Goal: Task Accomplishment & Management: Manage account settings

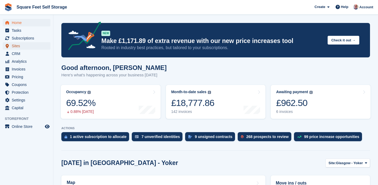
click at [22, 46] on span "Sites" at bounding box center [28, 45] width 32 height 7
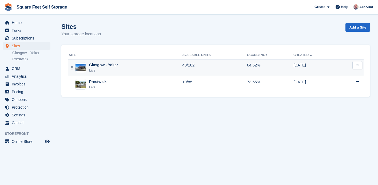
click at [130, 69] on div "Glasgow - Yoker Live" at bounding box center [126, 67] width 114 height 11
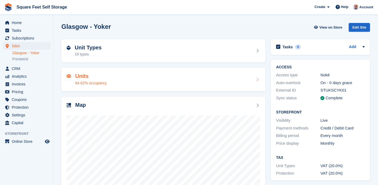
click at [173, 76] on div "Units 64.62% occupancy" at bounding box center [163, 79] width 193 height 13
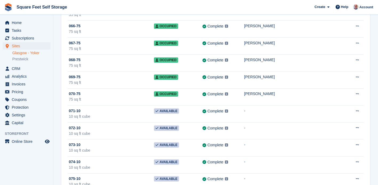
scroll to position [1078, 0]
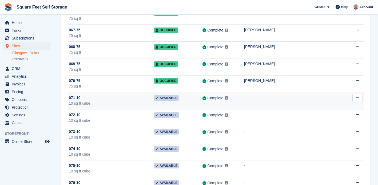
click at [358, 99] on icon at bounding box center [357, 97] width 3 height 3
click at [330, 127] on p "Delete unit" at bounding box center [337, 126] width 46 height 7
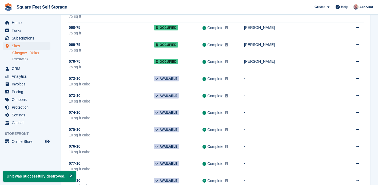
scroll to position [1107, 0]
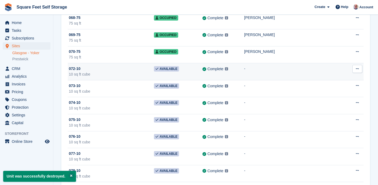
click at [355, 69] on button at bounding box center [357, 69] width 10 height 8
click at [330, 97] on p "Delete unit" at bounding box center [337, 97] width 46 height 7
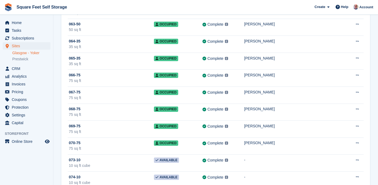
scroll to position [1070, 0]
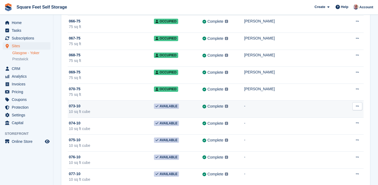
click at [359, 108] on button at bounding box center [357, 106] width 10 height 8
click at [335, 134] on p "Delete unit" at bounding box center [337, 135] width 46 height 7
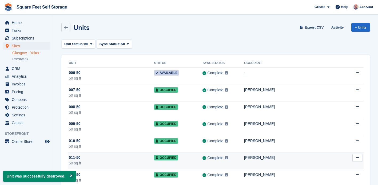
scroll to position [4, 0]
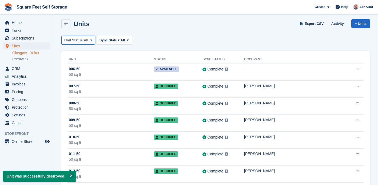
click at [93, 42] on button "Unit Status: All" at bounding box center [78, 40] width 34 height 9
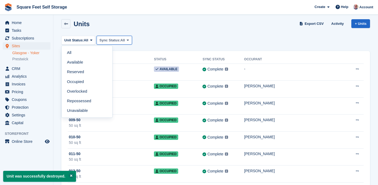
click at [119, 42] on span "Sync Status:" at bounding box center [110, 40] width 21 height 5
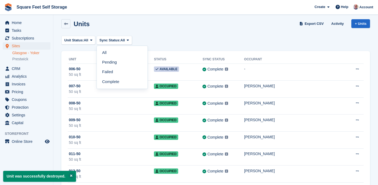
click at [154, 39] on div "Unit Status: All All Available Reserved Occupied Overlocked Repossessed Unavail…" at bounding box center [215, 40] width 309 height 9
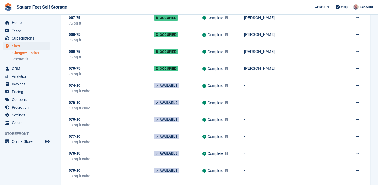
scroll to position [1090, 0]
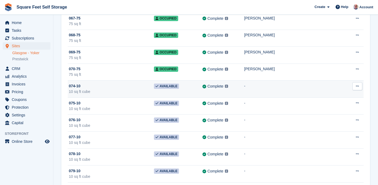
click at [358, 86] on icon at bounding box center [357, 85] width 3 height 3
click at [332, 114] on p "Delete unit" at bounding box center [337, 115] width 46 height 7
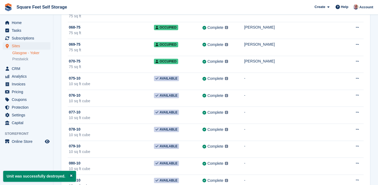
scroll to position [1099, 0]
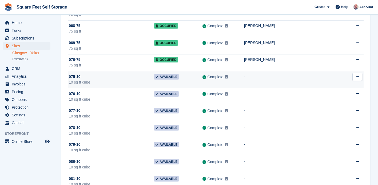
click at [358, 78] on icon at bounding box center [357, 76] width 3 height 3
click at [328, 106] on p "Delete unit" at bounding box center [337, 105] width 46 height 7
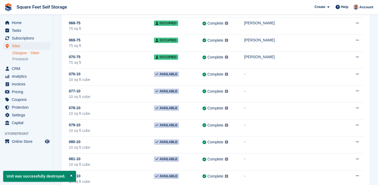
scroll to position [1103, 0]
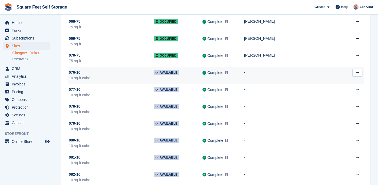
click at [358, 73] on icon at bounding box center [357, 72] width 3 height 3
click at [337, 101] on p "Delete unit" at bounding box center [337, 101] width 46 height 7
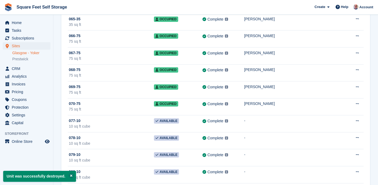
scroll to position [1056, 0]
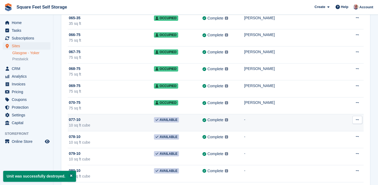
click at [358, 120] on icon at bounding box center [357, 119] width 3 height 3
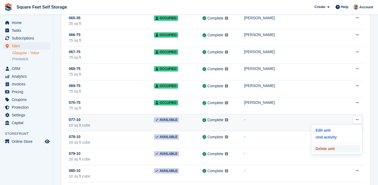
click at [334, 149] on p "Delete unit" at bounding box center [337, 148] width 46 height 7
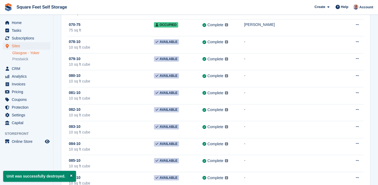
scroll to position [1135, 0]
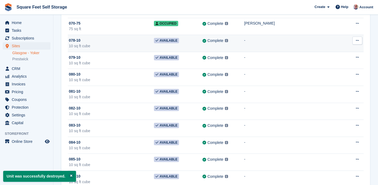
click at [359, 41] on button at bounding box center [357, 41] width 10 height 8
click at [330, 69] on p "Delete unit" at bounding box center [337, 69] width 46 height 7
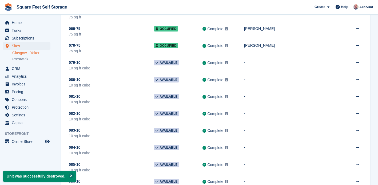
scroll to position [1119, 0]
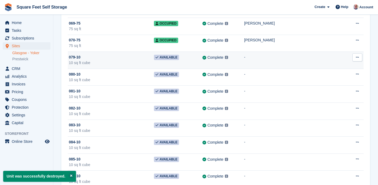
click at [356, 59] on icon at bounding box center [357, 56] width 3 height 3
click at [335, 86] on p "Delete unit" at bounding box center [337, 86] width 46 height 7
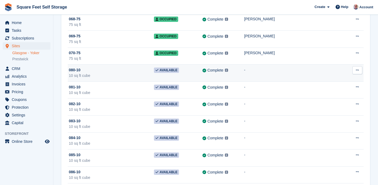
scroll to position [1107, 0]
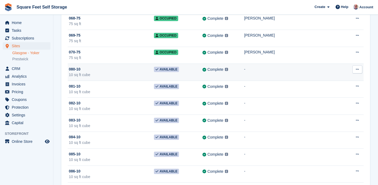
click at [358, 70] on icon at bounding box center [357, 69] width 3 height 3
click at [337, 98] on p "Delete unit" at bounding box center [337, 98] width 46 height 7
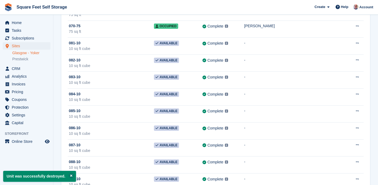
scroll to position [1132, 0]
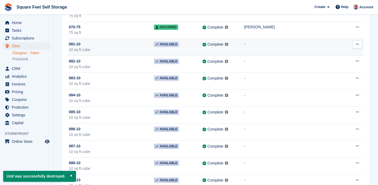
click at [359, 44] on button at bounding box center [357, 44] width 10 height 8
click at [339, 73] on p "Delete unit" at bounding box center [337, 73] width 46 height 7
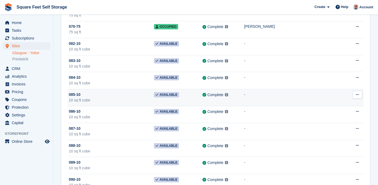
scroll to position [1131, 0]
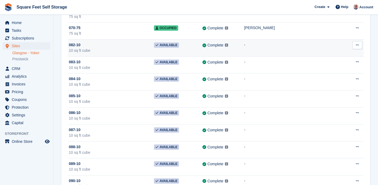
click at [358, 45] on icon at bounding box center [357, 44] width 3 height 3
click at [330, 73] on p "Delete unit" at bounding box center [337, 73] width 46 height 7
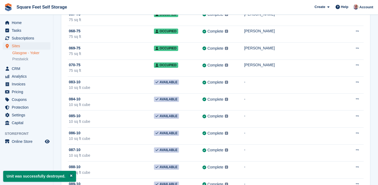
scroll to position [1094, 0]
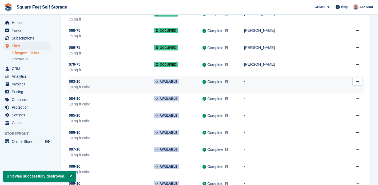
click at [358, 84] on button at bounding box center [357, 82] width 10 height 8
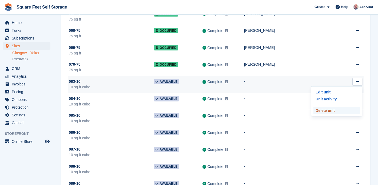
click at [332, 110] on p "Delete unit" at bounding box center [337, 110] width 46 height 7
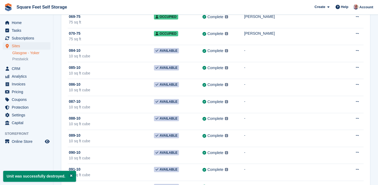
scroll to position [1126, 0]
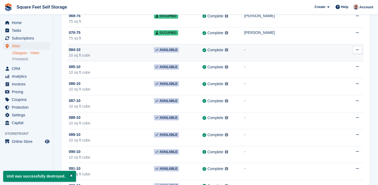
click at [358, 50] on icon at bounding box center [357, 49] width 3 height 3
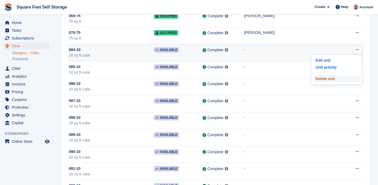
click at [333, 77] on p "Delete unit" at bounding box center [337, 78] width 46 height 7
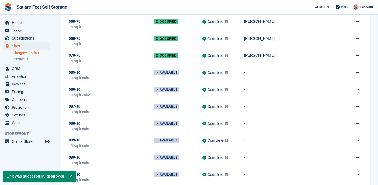
scroll to position [1105, 0]
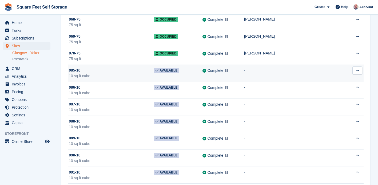
click at [358, 71] on icon at bounding box center [357, 70] width 3 height 3
click at [331, 99] on p "Delete unit" at bounding box center [337, 99] width 46 height 7
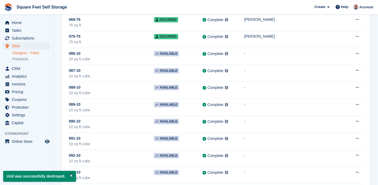
scroll to position [1088, 0]
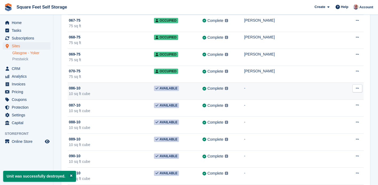
click at [358, 90] on icon at bounding box center [357, 87] width 3 height 3
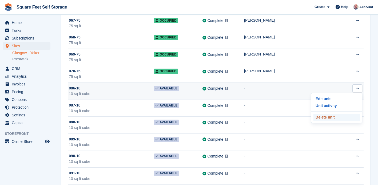
click at [334, 117] on p "Delete unit" at bounding box center [337, 117] width 46 height 7
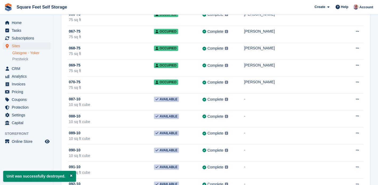
scroll to position [1078, 0]
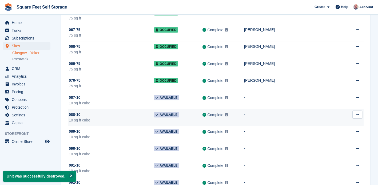
click at [358, 116] on icon at bounding box center [357, 114] width 3 height 3
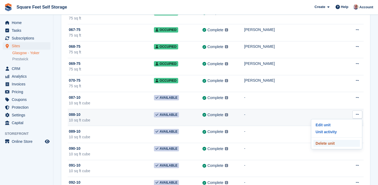
click at [336, 142] on p "Delete unit" at bounding box center [337, 143] width 46 height 7
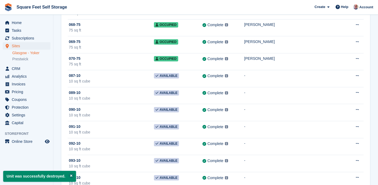
scroll to position [1103, 0]
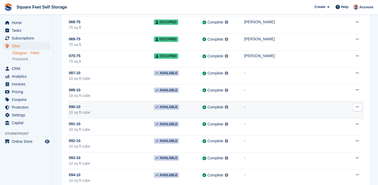
click at [358, 107] on icon at bounding box center [357, 106] width 3 height 3
click at [333, 136] on p "Delete unit" at bounding box center [337, 135] width 46 height 7
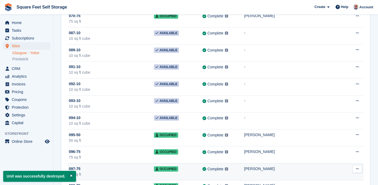
scroll to position [1142, 0]
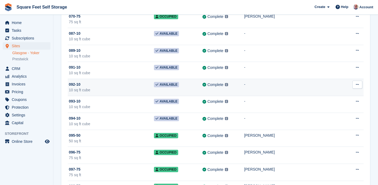
click at [358, 84] on icon at bounding box center [357, 84] width 3 height 3
click at [328, 113] on p "Delete unit" at bounding box center [337, 113] width 46 height 7
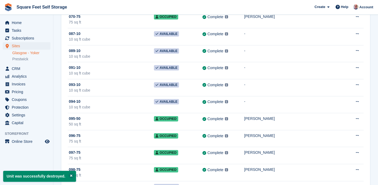
scroll to position [1143, 0]
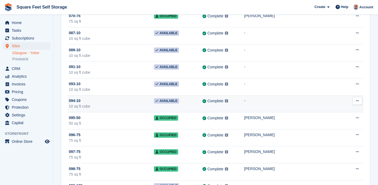
click at [356, 102] on icon at bounding box center [357, 100] width 3 height 3
click at [332, 129] on p "Delete unit" at bounding box center [337, 129] width 46 height 7
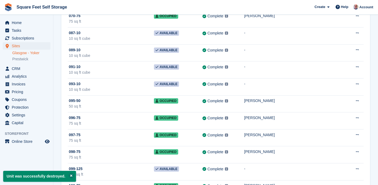
scroll to position [0, 0]
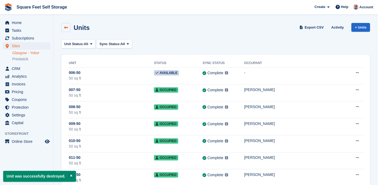
click at [66, 28] on icon at bounding box center [66, 28] width 4 height 4
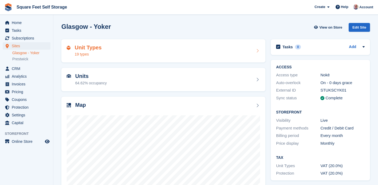
click at [92, 49] on h2 "Unit Types" at bounding box center [88, 48] width 27 height 6
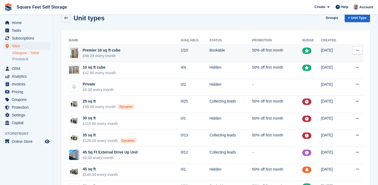
scroll to position [10, 0]
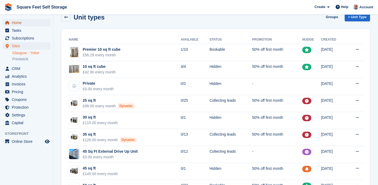
click at [26, 25] on span "Home" at bounding box center [28, 22] width 32 height 7
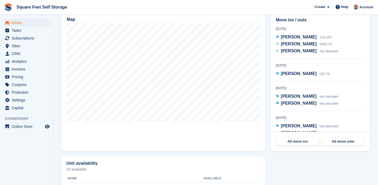
scroll to position [163, 0]
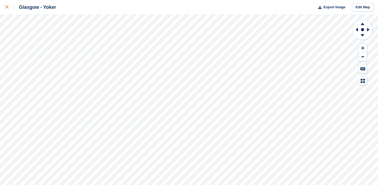
click at [7, 7] on icon at bounding box center [6, 6] width 3 height 3
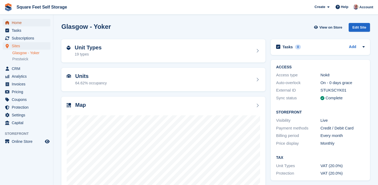
click at [22, 22] on span "Home" at bounding box center [28, 22] width 32 height 7
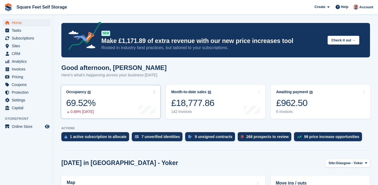
click at [134, 104] on link "Occupancy The percentage of all currently allocated units in terms of area. Inc…" at bounding box center [111, 102] width 100 height 34
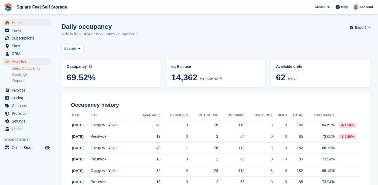
click at [22, 23] on span "Home" at bounding box center [28, 22] width 32 height 7
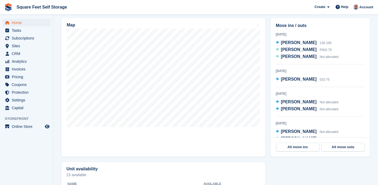
scroll to position [162, 0]
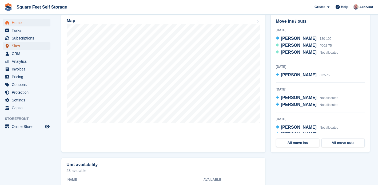
click at [19, 45] on span "Sites" at bounding box center [28, 45] width 32 height 7
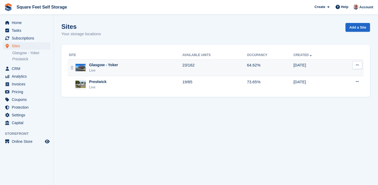
click at [158, 64] on div "Glasgow - Yoker Live" at bounding box center [126, 67] width 114 height 11
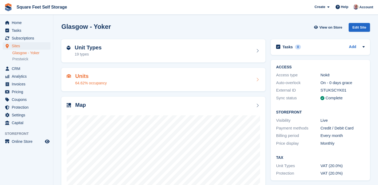
click at [188, 88] on div "Units 64.62% occupancy" at bounding box center [163, 79] width 204 height 23
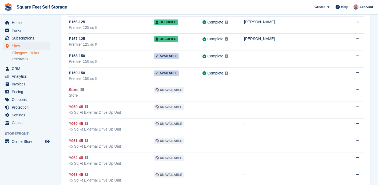
scroll to position [2377, 0]
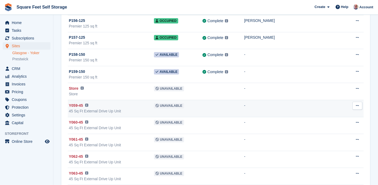
click at [356, 106] on button at bounding box center [357, 106] width 10 height 8
click at [328, 117] on p "Edit unit" at bounding box center [337, 116] width 46 height 7
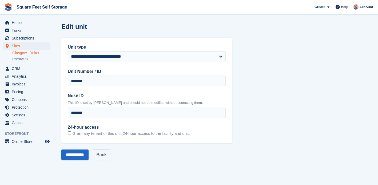
click at [105, 158] on link "Back" at bounding box center [101, 154] width 19 height 11
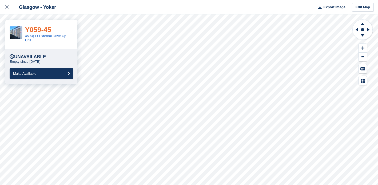
click at [38, 30] on link "Y059-45" at bounding box center [38, 30] width 26 height 8
click at [7, 5] on div at bounding box center [9, 7] width 9 height 6
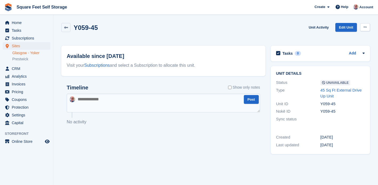
click at [366, 26] on icon at bounding box center [365, 26] width 3 height 3
click at [346, 37] on p "Make Available" at bounding box center [344, 37] width 46 height 7
click at [68, 29] on link at bounding box center [65, 27] width 9 height 9
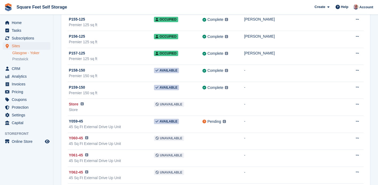
scroll to position [2384, 0]
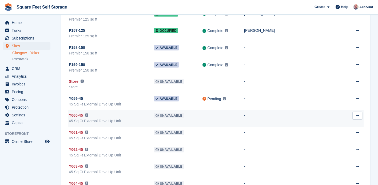
click at [78, 117] on span "Y060-45" at bounding box center [76, 116] width 14 height 6
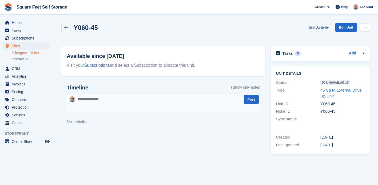
click at [365, 26] on icon at bounding box center [365, 26] width 3 height 3
click at [334, 38] on p "Make Available" at bounding box center [344, 37] width 46 height 7
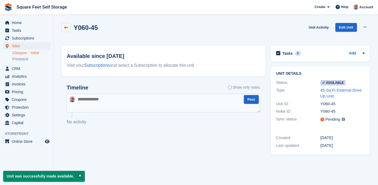
click at [66, 27] on icon at bounding box center [66, 28] width 4 height 4
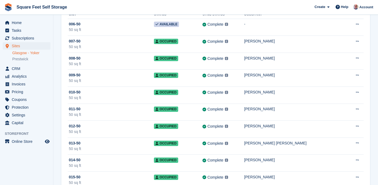
scroll to position [2, 0]
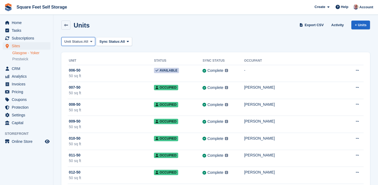
click at [92, 41] on icon at bounding box center [91, 41] width 2 height 3
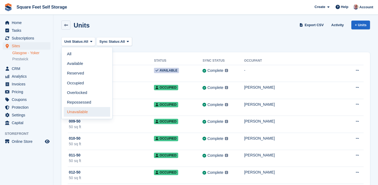
click at [87, 110] on link "Unavailable" at bounding box center [87, 112] width 46 height 10
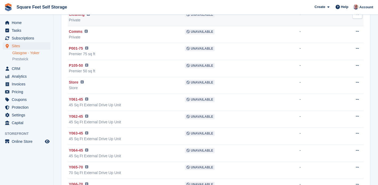
scroll to position [76, 0]
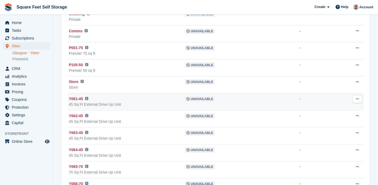
click at [78, 99] on span "Y061-45" at bounding box center [76, 99] width 14 height 6
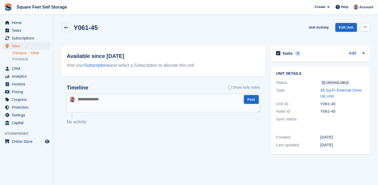
click at [365, 27] on icon at bounding box center [365, 26] width 3 height 3
click at [344, 38] on p "Make Available" at bounding box center [344, 37] width 46 height 7
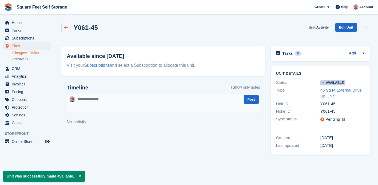
click at [64, 29] on icon at bounding box center [66, 28] width 4 height 4
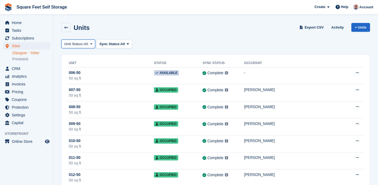
click at [79, 44] on span "Unit Status:" at bounding box center [73, 43] width 19 height 5
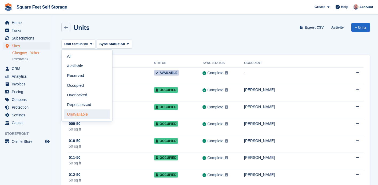
click at [83, 113] on link "Unavailable" at bounding box center [87, 114] width 46 height 10
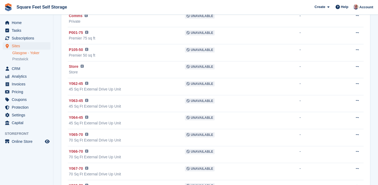
scroll to position [92, 0]
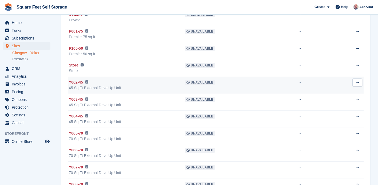
click at [79, 83] on span "Y062-45" at bounding box center [76, 83] width 14 height 6
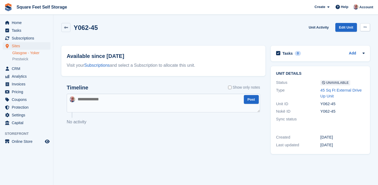
click at [366, 29] on icon at bounding box center [365, 26] width 3 height 3
click at [342, 38] on p "Make Available" at bounding box center [344, 37] width 46 height 7
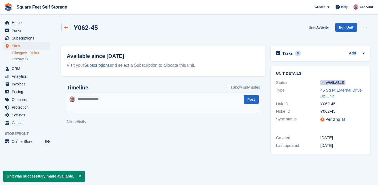
click at [66, 29] on icon at bounding box center [66, 28] width 4 height 4
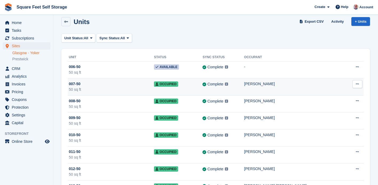
scroll to position [7, 0]
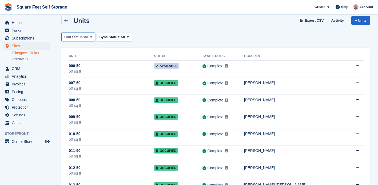
click at [92, 38] on icon at bounding box center [91, 36] width 2 height 3
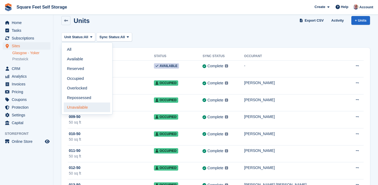
click at [90, 106] on link "Unavailable" at bounding box center [87, 107] width 46 height 10
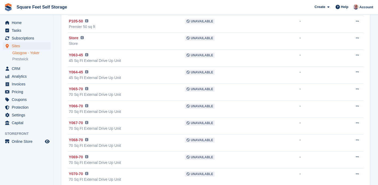
scroll to position [118, 0]
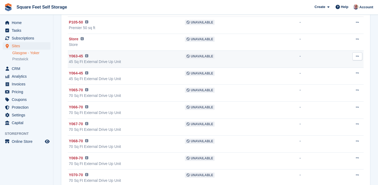
click at [77, 56] on span "Y063-45" at bounding box center [76, 56] width 14 height 6
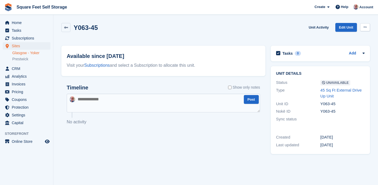
click at [364, 27] on icon at bounding box center [365, 26] width 3 height 3
click at [342, 38] on p "Make Available" at bounding box center [344, 37] width 46 height 7
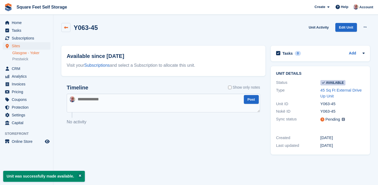
click at [66, 30] on link at bounding box center [65, 27] width 9 height 9
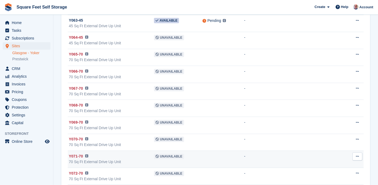
scroll to position [2528, 0]
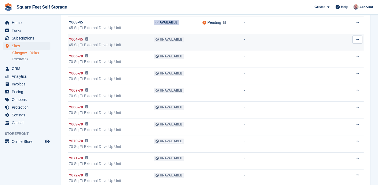
click at [78, 39] on span "Y064-45" at bounding box center [76, 40] width 14 height 6
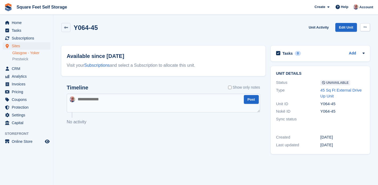
click at [367, 28] on button at bounding box center [365, 27] width 10 height 8
click at [341, 38] on p "Make Available" at bounding box center [344, 37] width 46 height 7
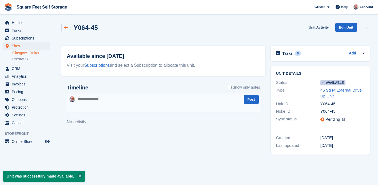
click at [67, 28] on icon at bounding box center [66, 28] width 4 height 4
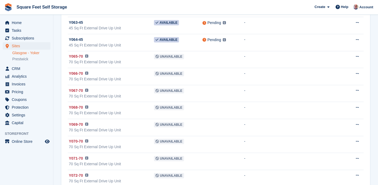
scroll to position [2525, 0]
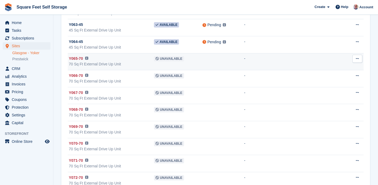
click at [78, 58] on span "Y065-70" at bounding box center [76, 59] width 14 height 6
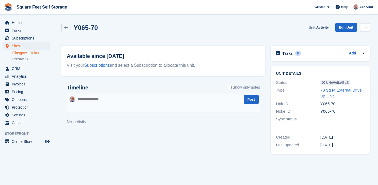
click at [365, 27] on icon at bounding box center [365, 26] width 3 height 3
click at [344, 37] on p "Make Available" at bounding box center [344, 37] width 46 height 7
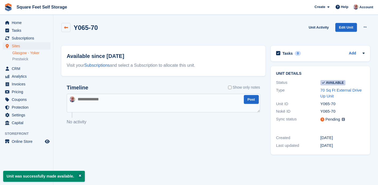
click at [65, 28] on icon at bounding box center [66, 28] width 4 height 4
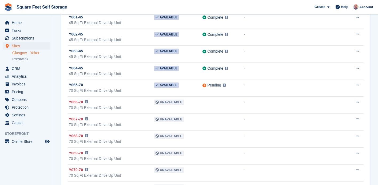
scroll to position [2501, 0]
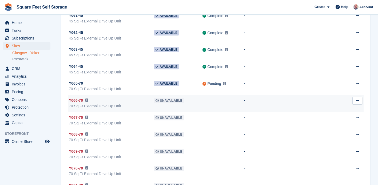
click at [78, 101] on span "Y066-70" at bounding box center [76, 101] width 14 height 6
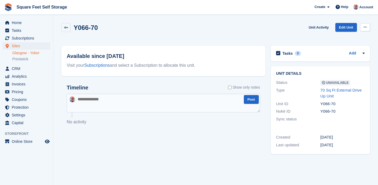
click at [364, 27] on icon at bounding box center [365, 26] width 3 height 3
click at [338, 39] on p "Make Available" at bounding box center [344, 37] width 46 height 7
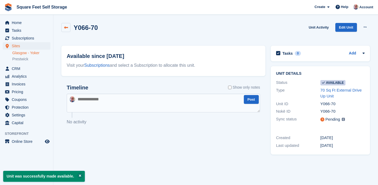
click at [66, 28] on icon at bounding box center [66, 28] width 4 height 4
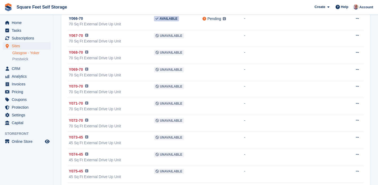
scroll to position [2584, 0]
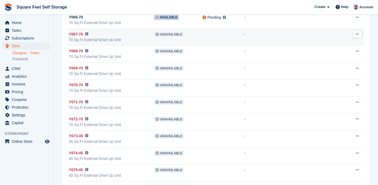
click at [79, 35] on span "Y067-70" at bounding box center [76, 34] width 14 height 6
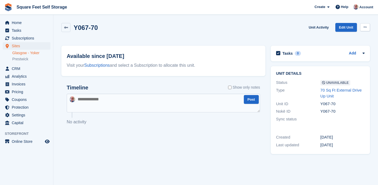
click at [366, 28] on icon at bounding box center [365, 26] width 3 height 3
click at [345, 38] on p "Make Available" at bounding box center [344, 37] width 46 height 7
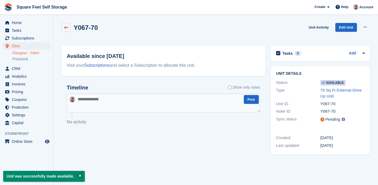
click at [66, 27] on icon at bounding box center [66, 28] width 4 height 4
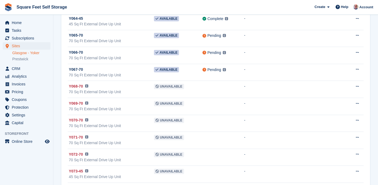
scroll to position [2542, 0]
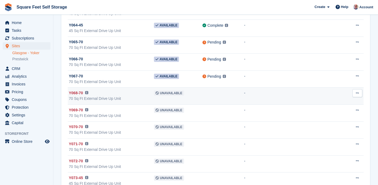
click at [78, 92] on span "Y068-70" at bounding box center [76, 93] width 14 height 6
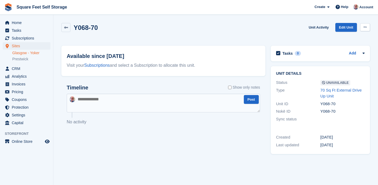
click at [365, 28] on icon at bounding box center [365, 26] width 3 height 3
click at [336, 37] on p "Make Available" at bounding box center [344, 37] width 46 height 7
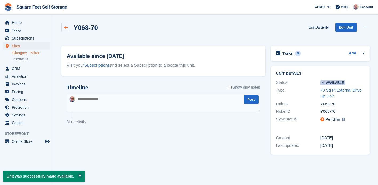
click at [67, 29] on icon at bounding box center [66, 28] width 4 height 4
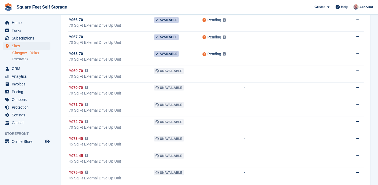
scroll to position [2580, 0]
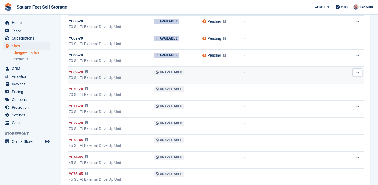
click at [80, 72] on span "Y069-70" at bounding box center [76, 72] width 14 height 6
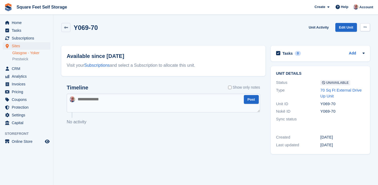
click at [364, 26] on icon at bounding box center [365, 26] width 3 height 3
click at [342, 37] on p "Make Available" at bounding box center [344, 37] width 46 height 7
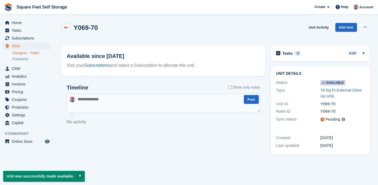
click at [66, 28] on icon at bounding box center [66, 28] width 4 height 4
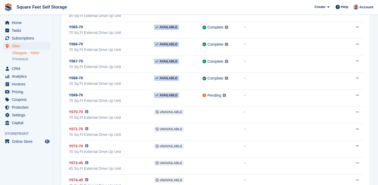
scroll to position [2565, 0]
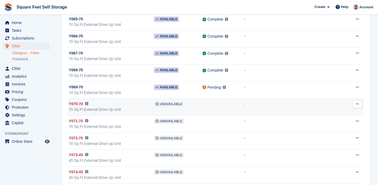
click at [80, 104] on span "Y070-70" at bounding box center [76, 104] width 14 height 6
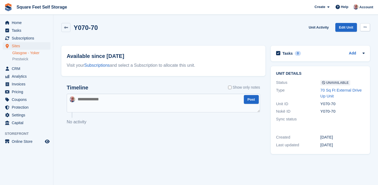
click at [367, 28] on button at bounding box center [365, 27] width 10 height 8
click at [335, 38] on p "Make Available" at bounding box center [344, 37] width 46 height 7
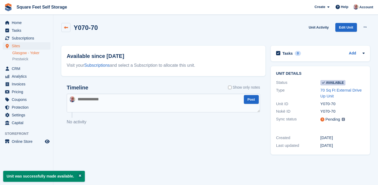
click at [63, 28] on link at bounding box center [65, 27] width 9 height 9
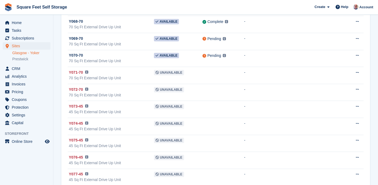
scroll to position [2611, 0]
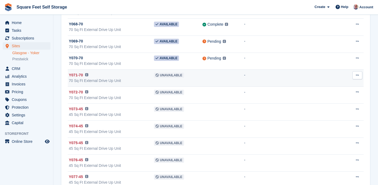
click at [79, 76] on span "Y071-70" at bounding box center [76, 75] width 14 height 6
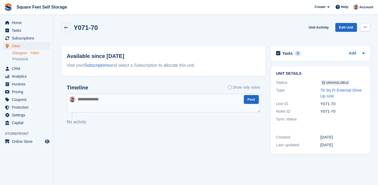
click at [365, 26] on icon at bounding box center [365, 26] width 3 height 3
click at [339, 37] on p "Make Available" at bounding box center [344, 37] width 46 height 7
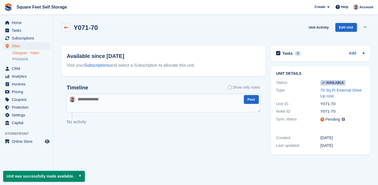
click at [66, 27] on icon at bounding box center [66, 28] width 4 height 4
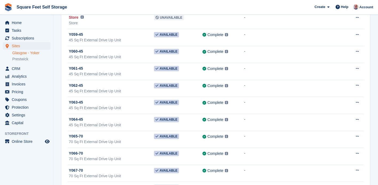
scroll to position [2643, 0]
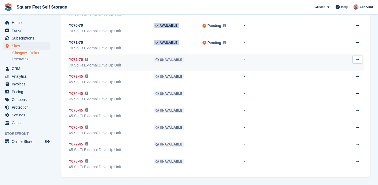
click at [78, 60] on span "Y072-70" at bounding box center [76, 60] width 14 height 6
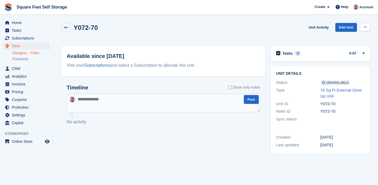
click at [366, 26] on icon at bounding box center [365, 26] width 3 height 3
click at [336, 37] on p "Make Available" at bounding box center [344, 37] width 46 height 7
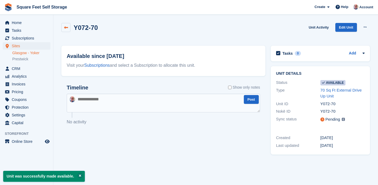
click at [67, 27] on icon at bounding box center [66, 28] width 4 height 4
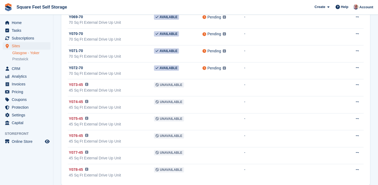
scroll to position [2643, 0]
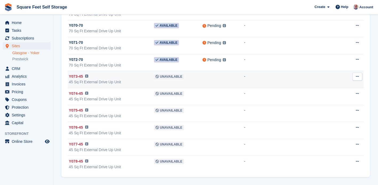
click at [79, 75] on span "Y073-45" at bounding box center [76, 77] width 14 height 6
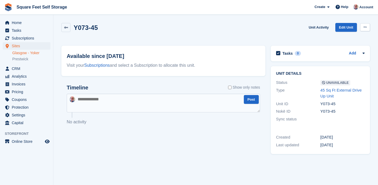
click at [364, 26] on icon at bounding box center [365, 26] width 3 height 3
click at [336, 37] on p "Make Available" at bounding box center [344, 37] width 46 height 7
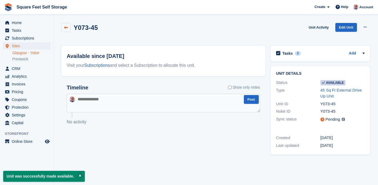
click at [66, 29] on icon at bounding box center [66, 28] width 4 height 4
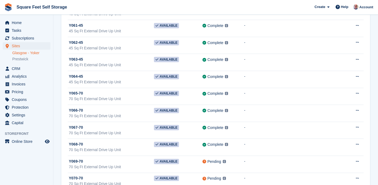
scroll to position [2643, 0]
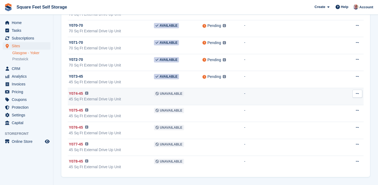
click at [77, 93] on span "Y074-45" at bounding box center [76, 94] width 14 height 6
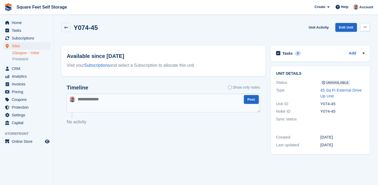
click at [364, 26] on icon at bounding box center [365, 26] width 3 height 3
click at [346, 35] on p "Make Available" at bounding box center [344, 37] width 46 height 7
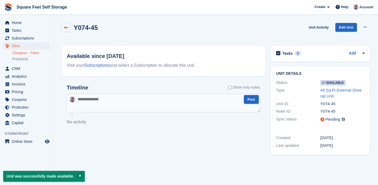
click at [66, 27] on icon at bounding box center [66, 28] width 4 height 4
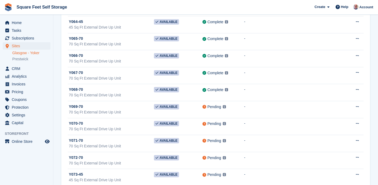
scroll to position [2643, 0]
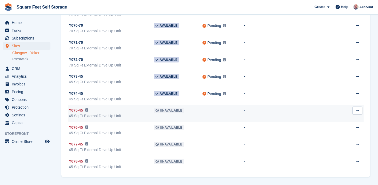
click at [75, 112] on span "Y075-45" at bounding box center [76, 111] width 14 height 6
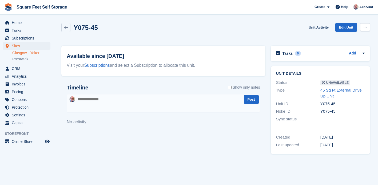
click at [367, 26] on button at bounding box center [365, 27] width 10 height 8
click at [340, 38] on p "Make Available" at bounding box center [344, 37] width 46 height 7
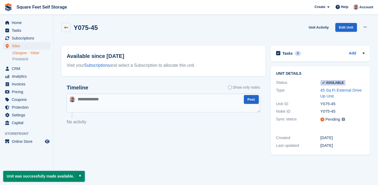
click at [66, 28] on icon at bounding box center [66, 28] width 4 height 4
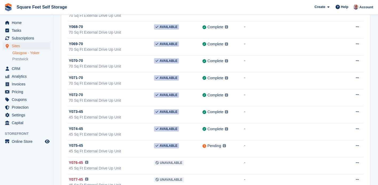
scroll to position [2643, 0]
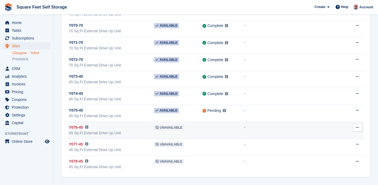
click at [80, 129] on span "Y076-45" at bounding box center [76, 128] width 14 height 6
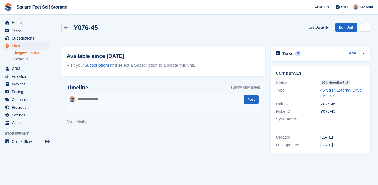
click at [367, 28] on button at bounding box center [365, 27] width 10 height 8
click at [331, 39] on p "Make Available" at bounding box center [344, 37] width 46 height 7
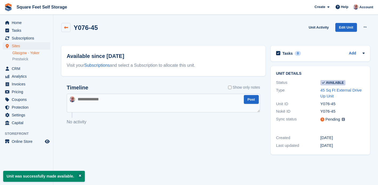
click at [67, 29] on icon at bounding box center [66, 28] width 4 height 4
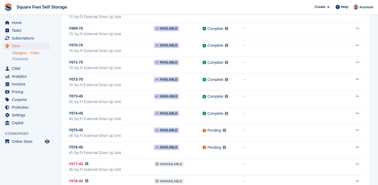
scroll to position [2643, 0]
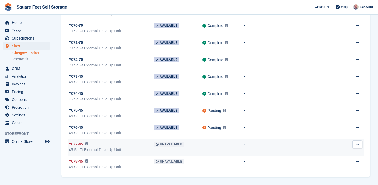
click at [78, 144] on span "Y077-45" at bounding box center [76, 144] width 14 height 6
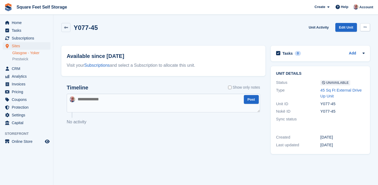
click at [364, 26] on icon at bounding box center [365, 26] width 3 height 3
click at [342, 37] on p "Make Available" at bounding box center [344, 37] width 46 height 7
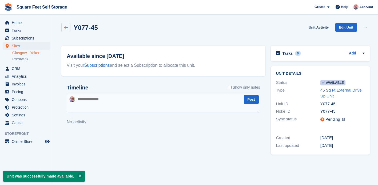
click at [67, 28] on icon at bounding box center [66, 28] width 4 height 4
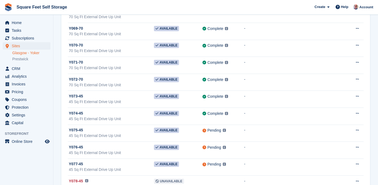
scroll to position [2643, 0]
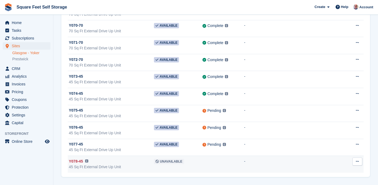
click at [74, 160] on span "Y078-45" at bounding box center [76, 161] width 14 height 6
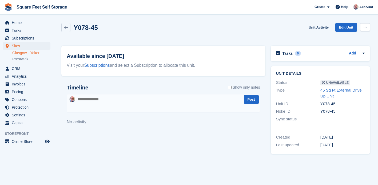
click at [366, 27] on icon at bounding box center [365, 26] width 3 height 3
click at [338, 38] on p "Make Available" at bounding box center [344, 37] width 46 height 7
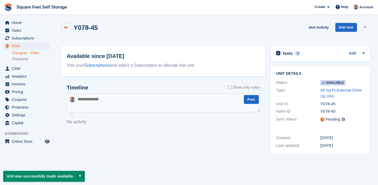
click at [67, 27] on icon at bounding box center [66, 28] width 4 height 4
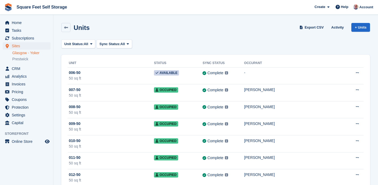
click at [22, 53] on link "Glasgow - Yoker" at bounding box center [31, 52] width 38 height 5
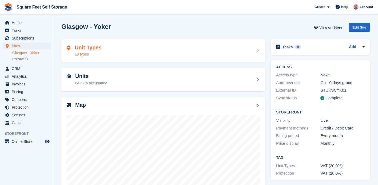
click at [71, 52] on div "Unit Types 19 types" at bounding box center [84, 51] width 35 height 13
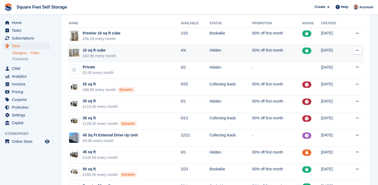
scroll to position [32, 0]
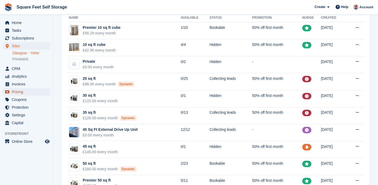
click at [21, 90] on span "Pricing" at bounding box center [28, 91] width 32 height 7
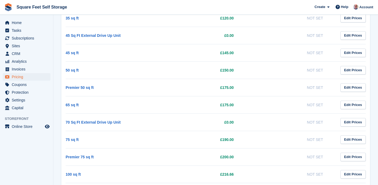
scroll to position [371, 0]
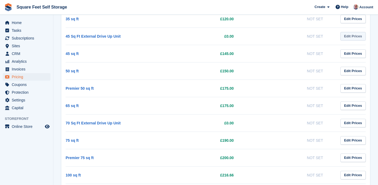
click at [352, 38] on link "Edit Prices" at bounding box center [352, 36] width 25 height 9
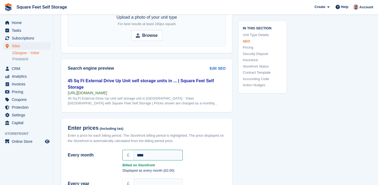
scroll to position [424, 0]
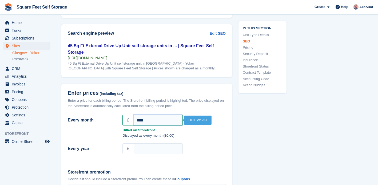
click at [137, 125] on input "****" at bounding box center [158, 120] width 49 height 11
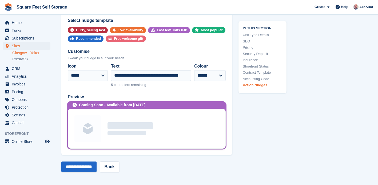
scroll to position [1039, 0]
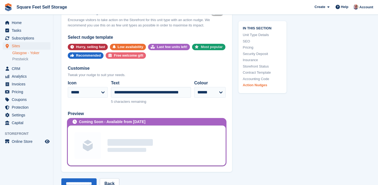
type input "******"
click at [201, 50] on div "Most popular" at bounding box center [212, 47] width 22 height 6
select select "****"
type input "**********"
select select "*****"
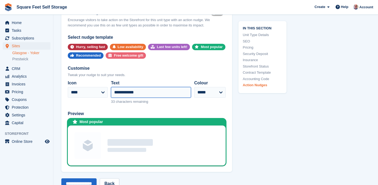
drag, startPoint x: 142, startPoint y: 98, endPoint x: 113, endPoint y: 98, distance: 29.1
click at [113, 98] on input "**********" at bounding box center [151, 92] width 80 height 11
click at [168, 98] on input "**********" at bounding box center [151, 92] width 80 height 11
click at [174, 98] on input "**********" at bounding box center [151, 92] width 80 height 11
click at [188, 98] on input "**********" at bounding box center [151, 92] width 80 height 11
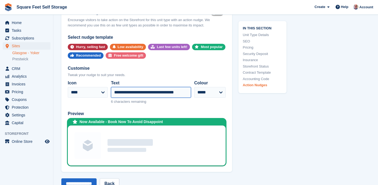
scroll to position [0, 0]
click at [143, 97] on input "**********" at bounding box center [151, 92] width 80 height 11
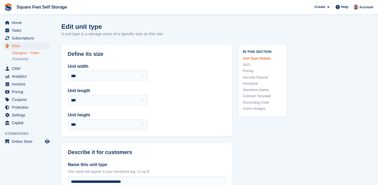
type input "**********"
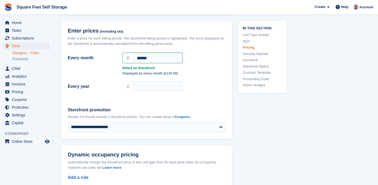
scroll to position [490, 0]
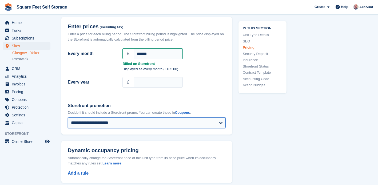
click at [222, 127] on select "**********" at bounding box center [147, 122] width 158 height 11
select select "****"
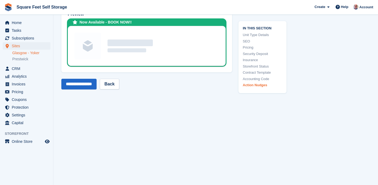
scroll to position [1140, 0]
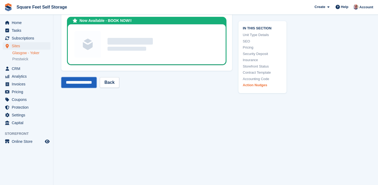
click at [84, 88] on input "**********" at bounding box center [78, 82] width 35 height 11
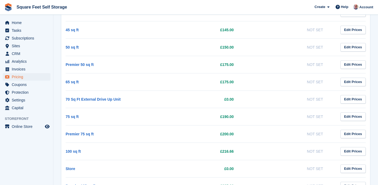
scroll to position [427, 0]
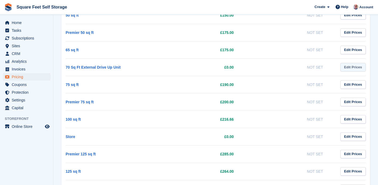
click at [360, 67] on link "Edit Prices" at bounding box center [352, 67] width 25 height 9
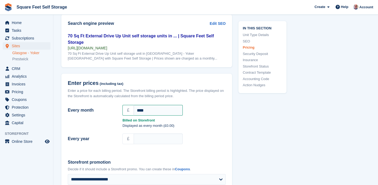
scroll to position [497, 0]
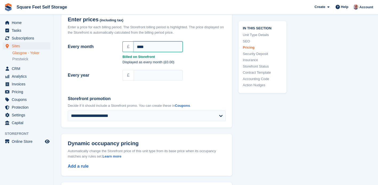
click at [139, 52] on input "****" at bounding box center [158, 46] width 49 height 11
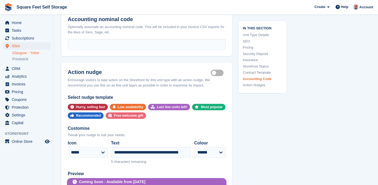
scroll to position [986, 0]
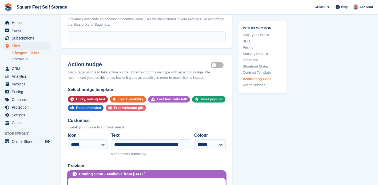
type input "******"
click at [201, 102] on div "Most popular" at bounding box center [212, 99] width 22 height 6
select select "****"
type input "**********"
select select "*****"
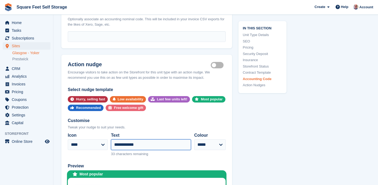
drag, startPoint x: 143, startPoint y: 149, endPoint x: 108, endPoint y: 149, distance: 34.7
click at [108, 149] on div "**********" at bounding box center [147, 144] width 158 height 29
type input "**********"
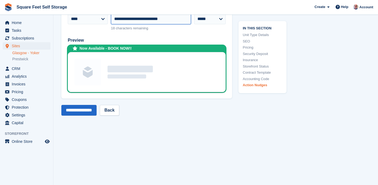
scroll to position [1114, 0]
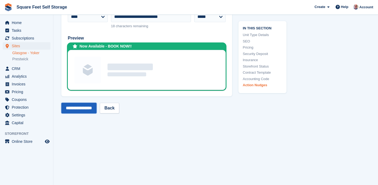
click at [80, 112] on input "**********" at bounding box center [78, 108] width 35 height 11
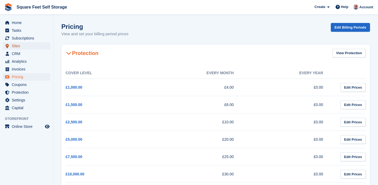
click at [21, 45] on span "Sites" at bounding box center [28, 45] width 32 height 7
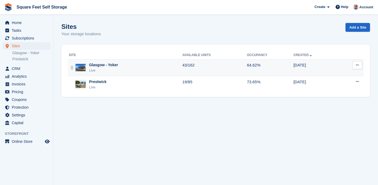
click at [99, 64] on div "Glasgow - Yoker" at bounding box center [103, 65] width 29 height 6
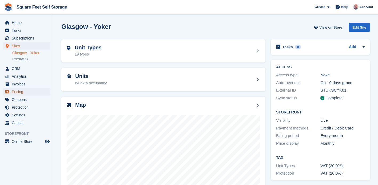
click at [22, 92] on span "Pricing" at bounding box center [28, 91] width 32 height 7
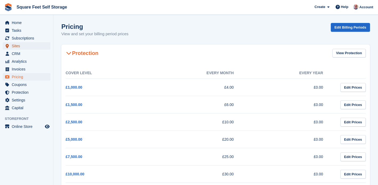
click at [18, 46] on span "Sites" at bounding box center [28, 45] width 32 height 7
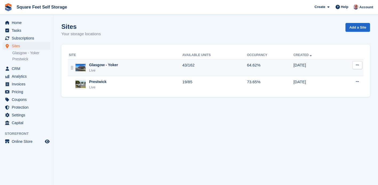
click at [111, 69] on div "Live" at bounding box center [103, 70] width 29 height 5
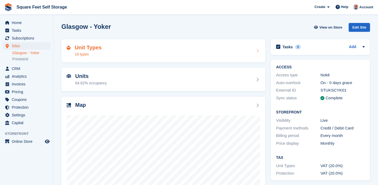
click at [128, 53] on div "Unit Types 19 types" at bounding box center [163, 51] width 193 height 13
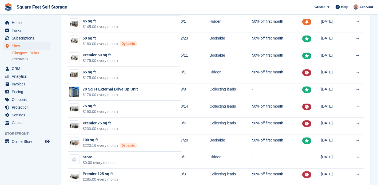
scroll to position [158, 0]
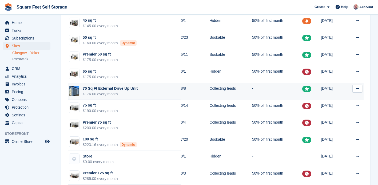
click at [142, 91] on td "70 Sq Ft External Drive Up Unit £176.00 every month" at bounding box center [124, 91] width 113 height 17
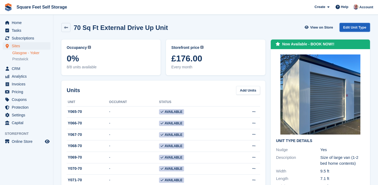
click at [344, 27] on link "Edit Unit Type" at bounding box center [355, 27] width 30 height 9
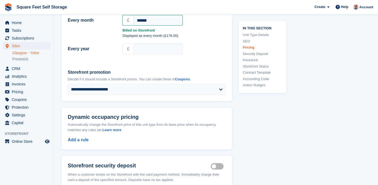
scroll to position [503, 0]
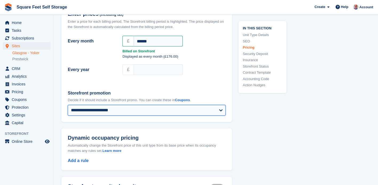
click at [222, 113] on select "**********" at bounding box center [147, 110] width 158 height 11
select select "****"
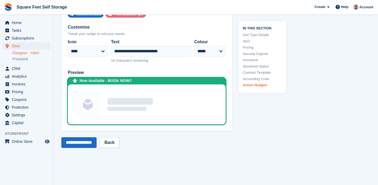
scroll to position [1092, 0]
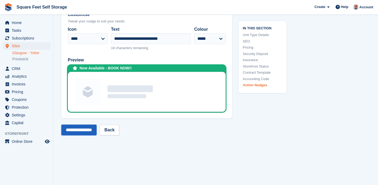
click at [87, 135] on input "**********" at bounding box center [78, 130] width 35 height 11
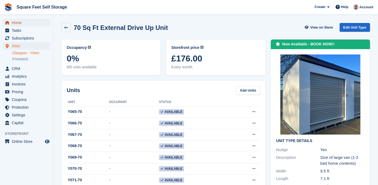
click at [22, 22] on span "Home" at bounding box center [28, 22] width 32 height 7
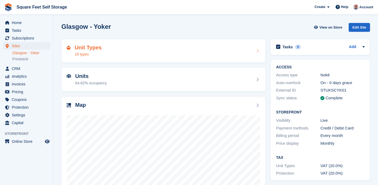
click at [145, 51] on div "Unit Types 19 types" at bounding box center [163, 51] width 193 height 13
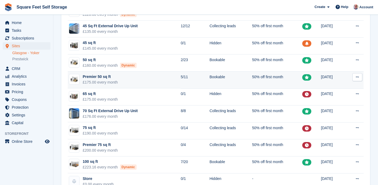
scroll to position [122, 0]
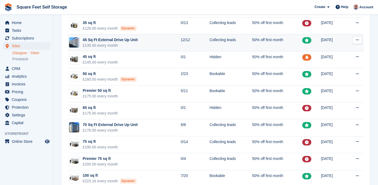
click at [148, 46] on td "45 Sq Ft External Drive Up Unit £135.00 every month" at bounding box center [124, 42] width 113 height 17
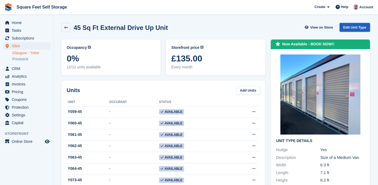
click at [352, 27] on link "Edit Unit Type" at bounding box center [355, 27] width 30 height 9
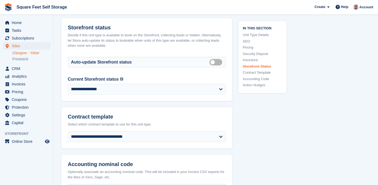
scroll to position [836, 0]
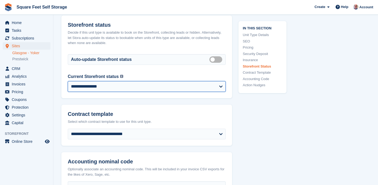
click at [224, 89] on select "**********" at bounding box center [147, 86] width 158 height 11
select select "********"
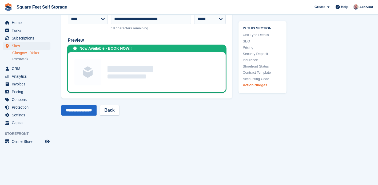
scroll to position [1167, 0]
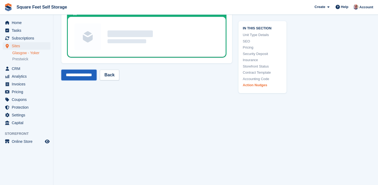
click at [78, 78] on input "**********" at bounding box center [78, 75] width 35 height 11
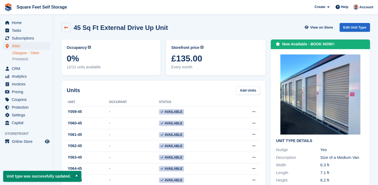
click at [65, 27] on icon at bounding box center [66, 28] width 4 height 4
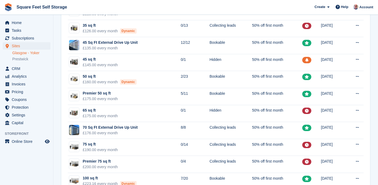
scroll to position [179, 0]
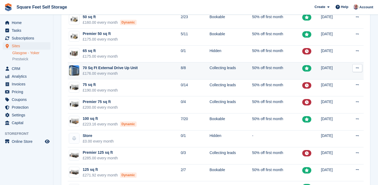
click at [116, 73] on div "£176.00 every month" at bounding box center [110, 74] width 55 height 6
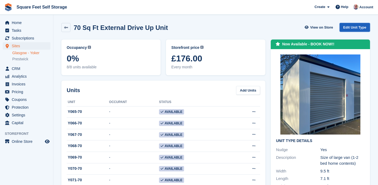
click at [356, 25] on link "Edit Unit Type" at bounding box center [355, 27] width 30 height 9
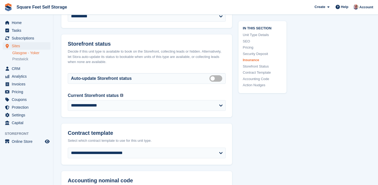
scroll to position [843, 0]
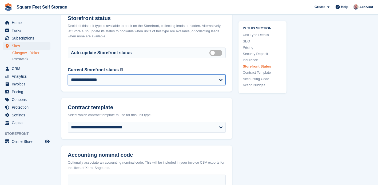
click at [223, 84] on select "**********" at bounding box center [147, 79] width 158 height 11
select select "********"
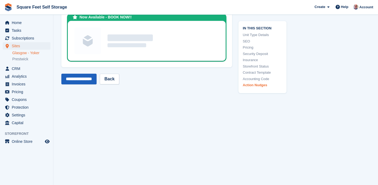
scroll to position [1162, 0]
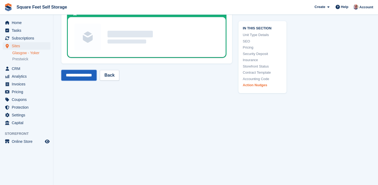
click at [80, 76] on input "**********" at bounding box center [78, 75] width 35 height 11
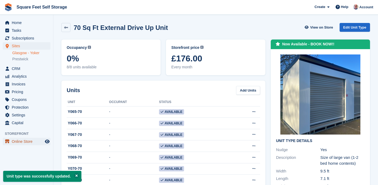
click at [22, 143] on span "Online Store" at bounding box center [28, 141] width 32 height 7
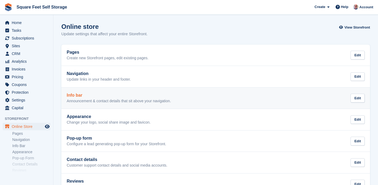
click at [97, 93] on h2 "Info bar" at bounding box center [119, 95] width 104 height 5
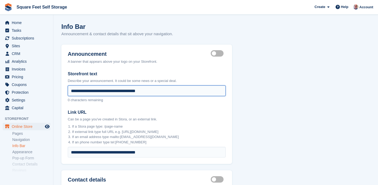
click at [132, 92] on input "**********" at bounding box center [147, 90] width 158 height 11
click at [104, 92] on input "**********" at bounding box center [147, 90] width 158 height 11
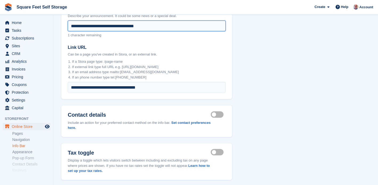
scroll to position [91, 0]
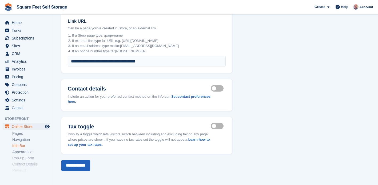
type input "**********"
click at [81, 164] on input "**********" at bounding box center [75, 165] width 29 height 11
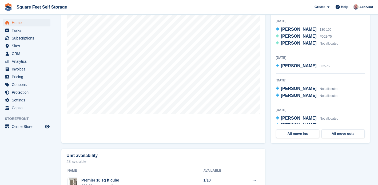
scroll to position [166, 0]
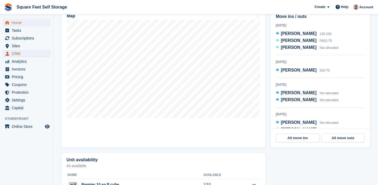
click at [21, 56] on span "CRM" at bounding box center [28, 53] width 32 height 7
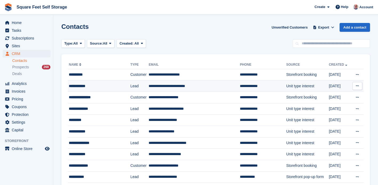
click at [84, 87] on div "**********" at bounding box center [96, 86] width 54 height 6
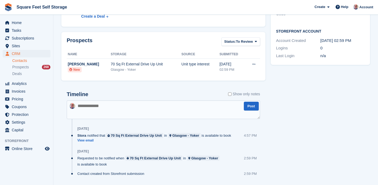
scroll to position [169, 0]
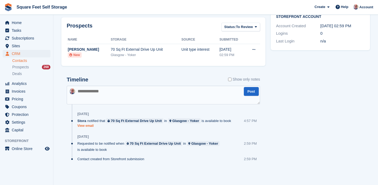
click at [88, 126] on link "View email" at bounding box center [155, 126] width 156 height 5
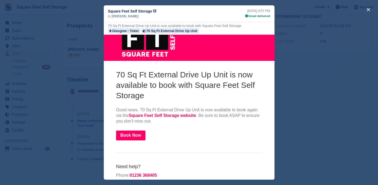
scroll to position [0, 0]
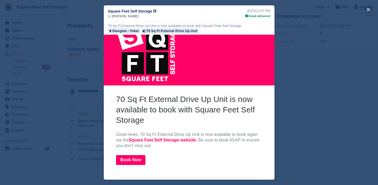
click at [367, 9] on button "close" at bounding box center [368, 9] width 9 height 9
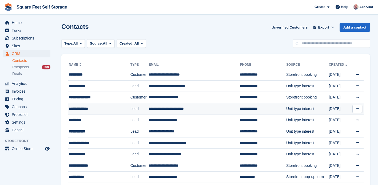
click at [88, 109] on div "**********" at bounding box center [96, 109] width 54 height 6
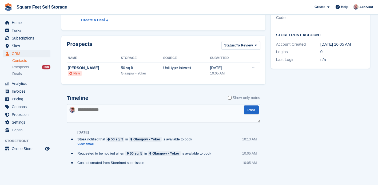
scroll to position [153, 0]
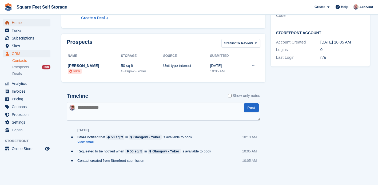
click at [17, 23] on span "Home" at bounding box center [28, 22] width 32 height 7
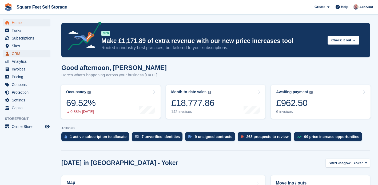
click at [22, 53] on span "CRM" at bounding box center [28, 53] width 32 height 7
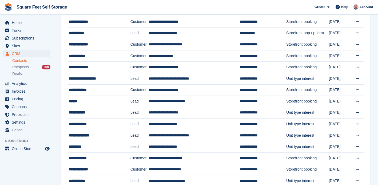
scroll to position [146, 0]
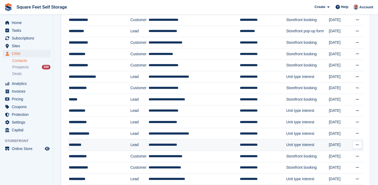
click at [96, 145] on div "*********" at bounding box center [96, 145] width 54 height 6
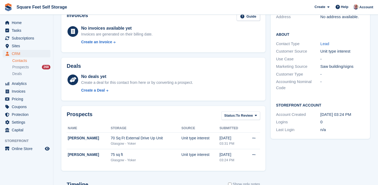
scroll to position [60, 0]
